Goal: Task Accomplishment & Management: Use online tool/utility

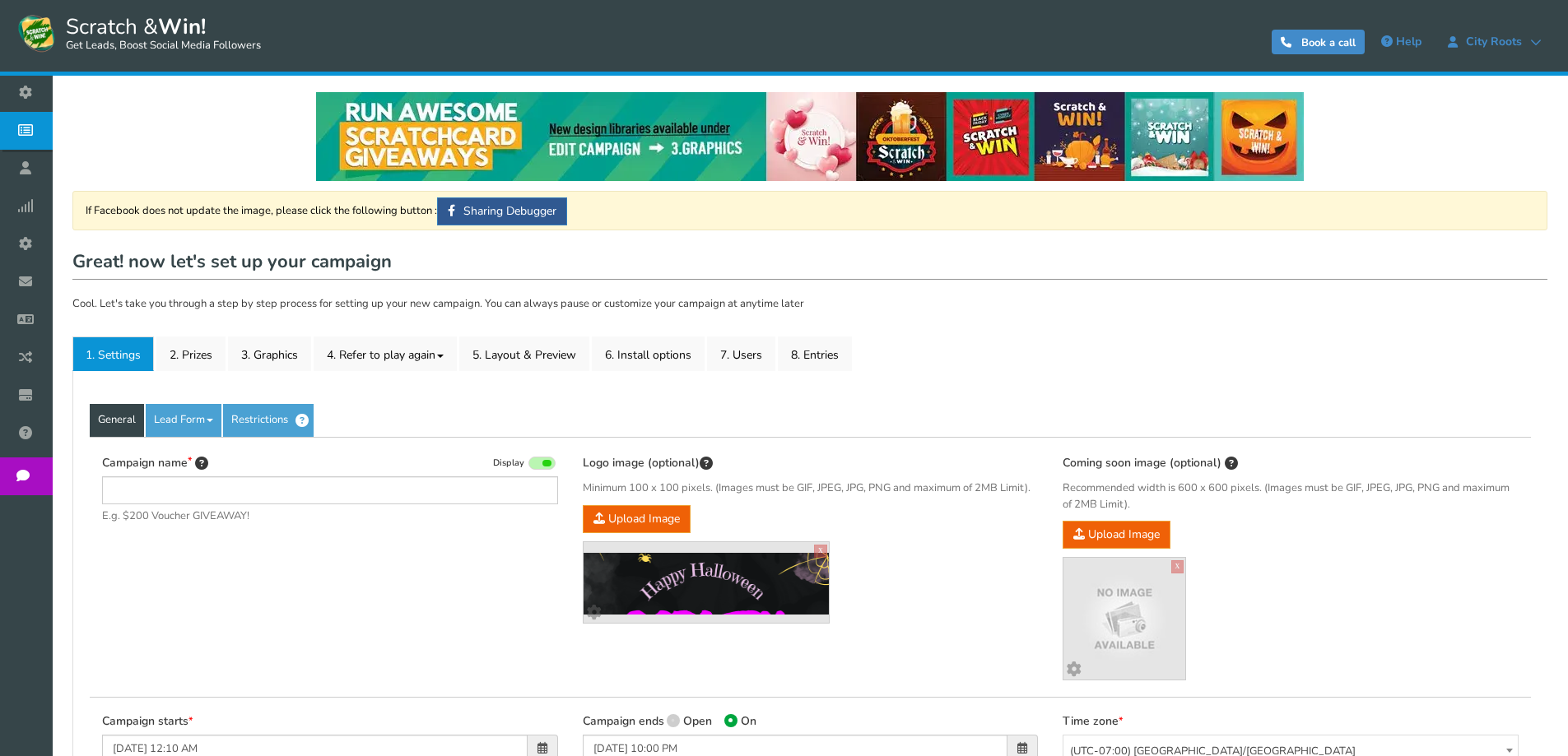
type input "Scratch & Win [DATE]"
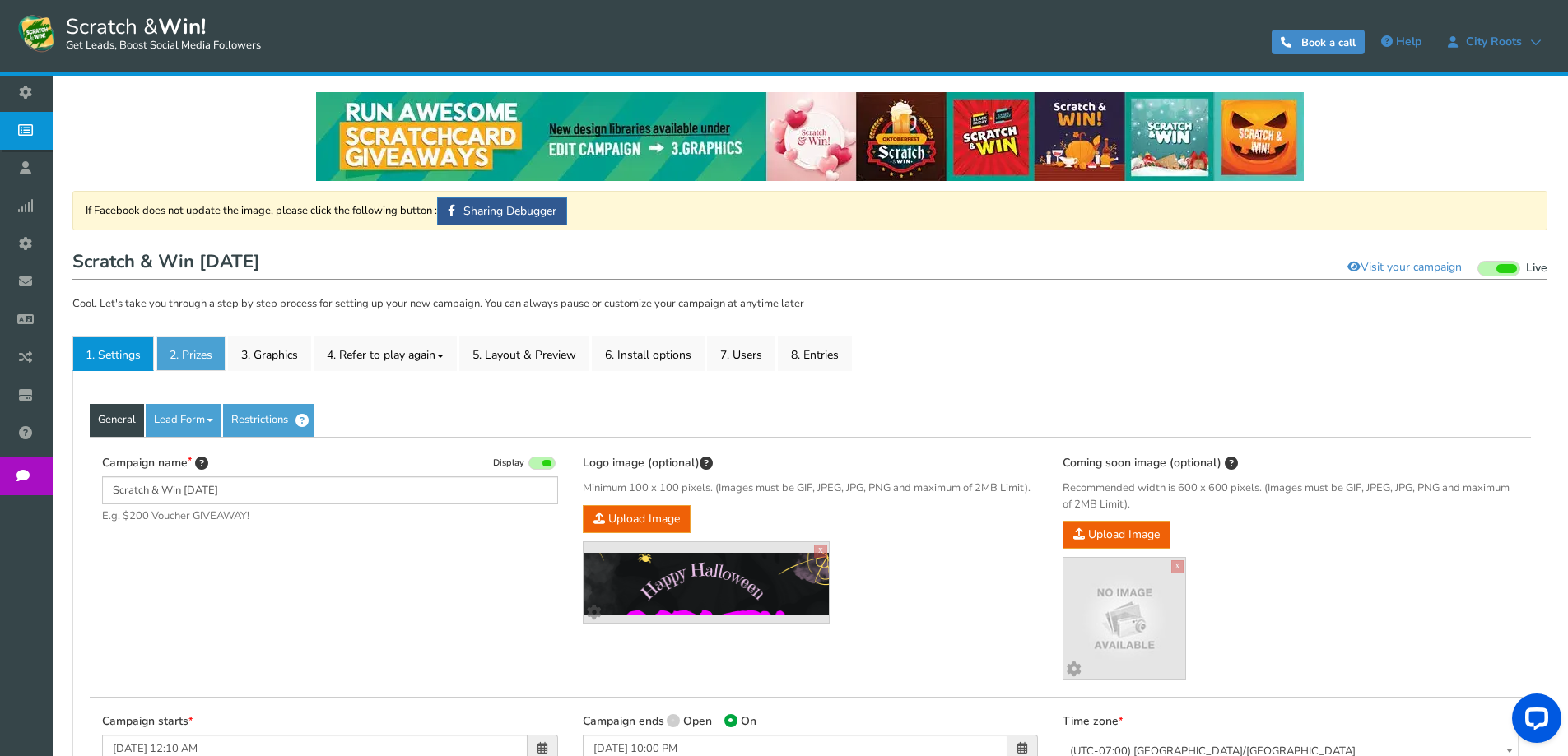
click at [204, 355] on link "2. Prizes" at bounding box center [191, 353] width 69 height 34
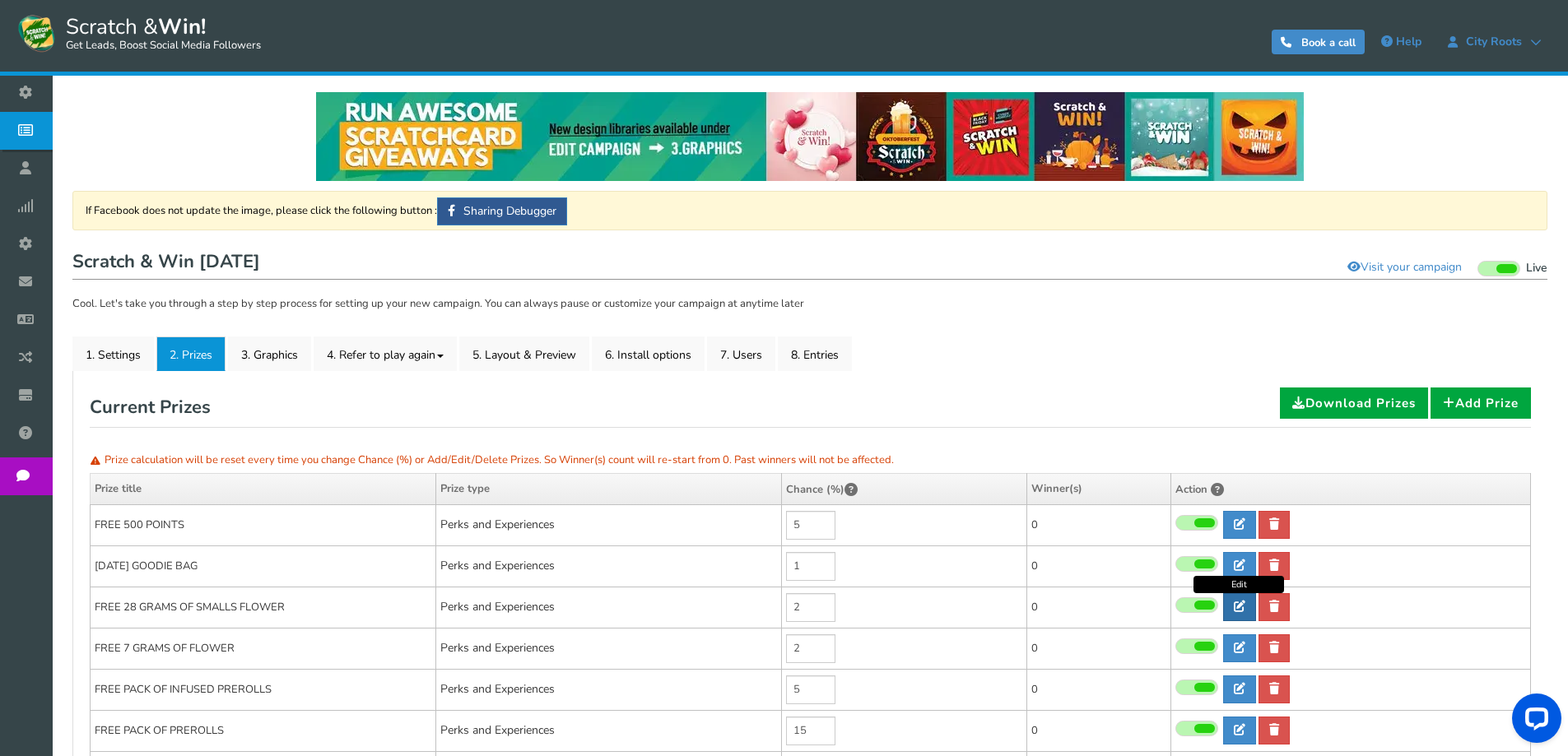
click at [1249, 600] on link at bounding box center [1240, 607] width 33 height 28
type input "FREE 28 GRAMS OF SMALLS FLOWER"
type textarea "WIN FREE PACK OF 28 GRAMS OF SMALLS. TEXT US AND WE WILL GIVE YOU A DISCOUNT CO…"
select select "Reward"
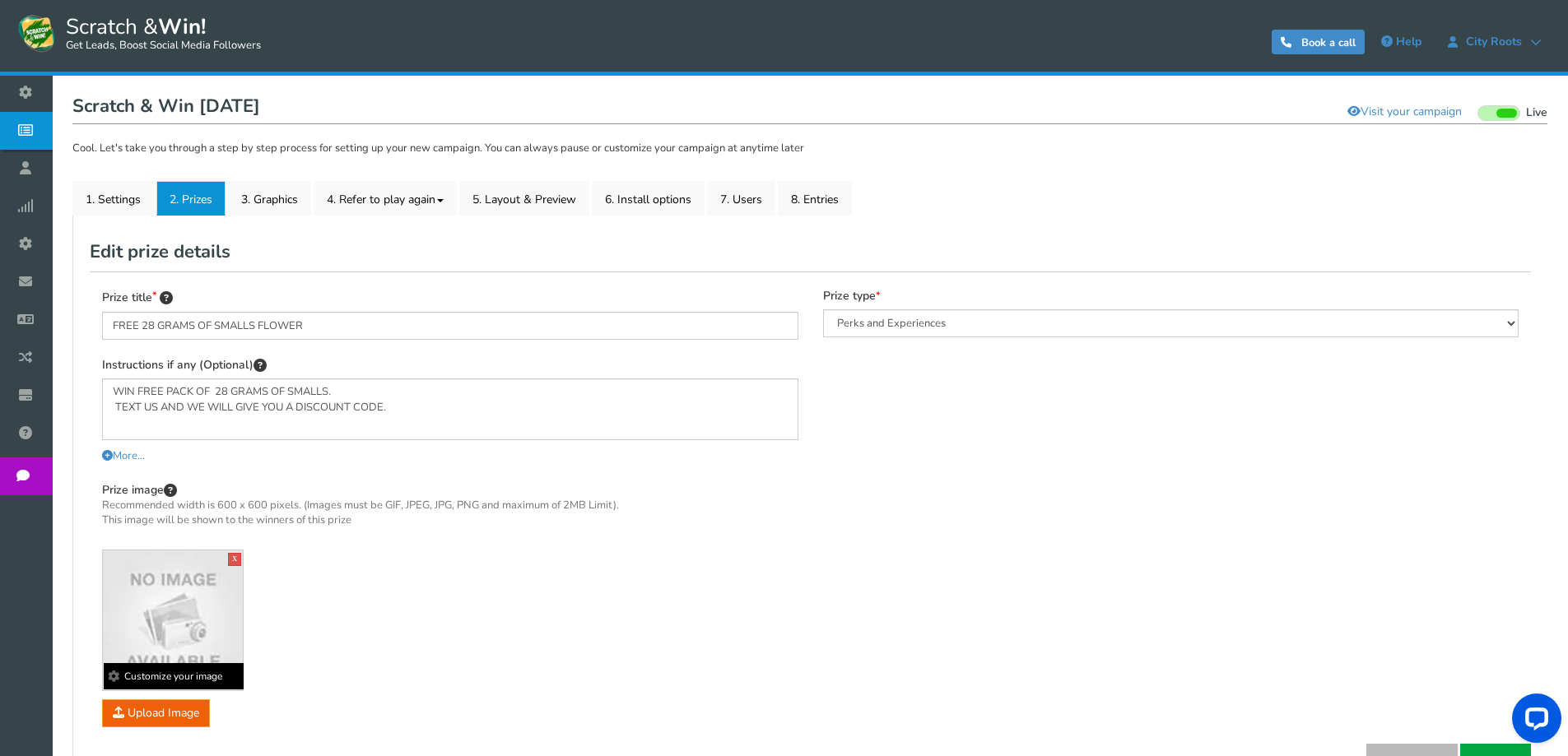
scroll to position [165, 0]
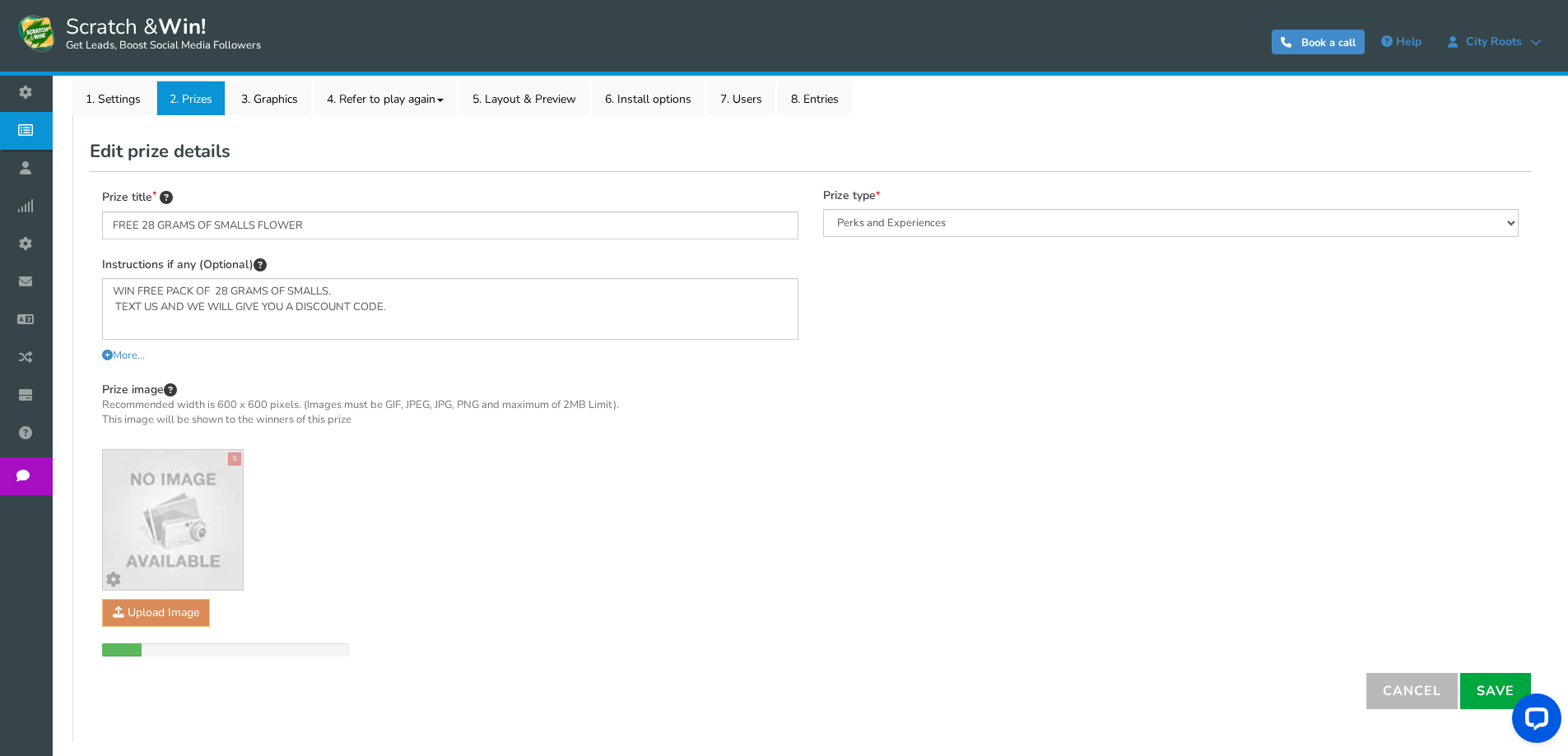
scroll to position [259, 0]
